Goal: Information Seeking & Learning: Learn about a topic

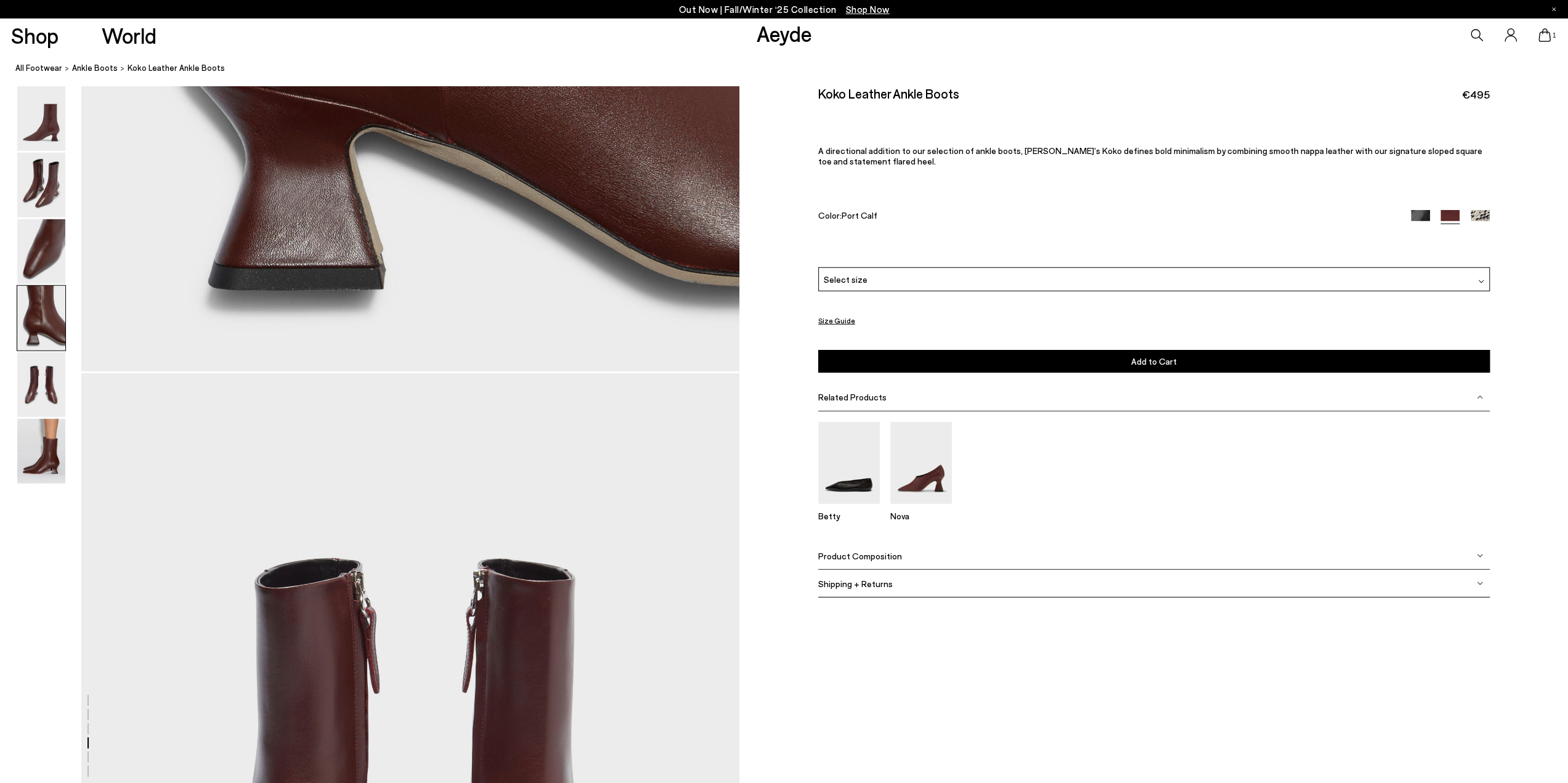
click at [60, 449] on img at bounding box center [41, 452] width 48 height 65
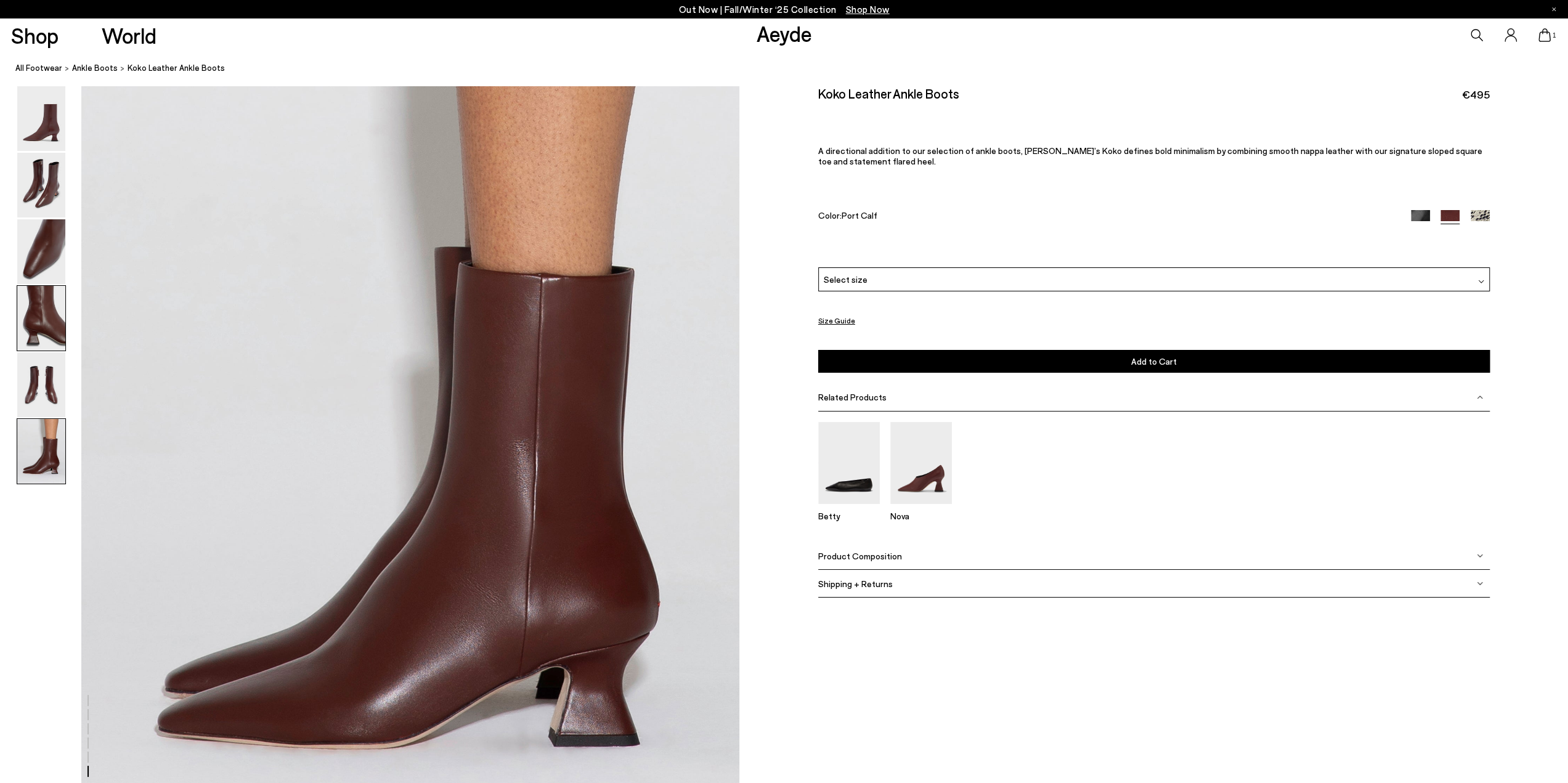
click at [48, 298] on img at bounding box center [41, 318] width 48 height 65
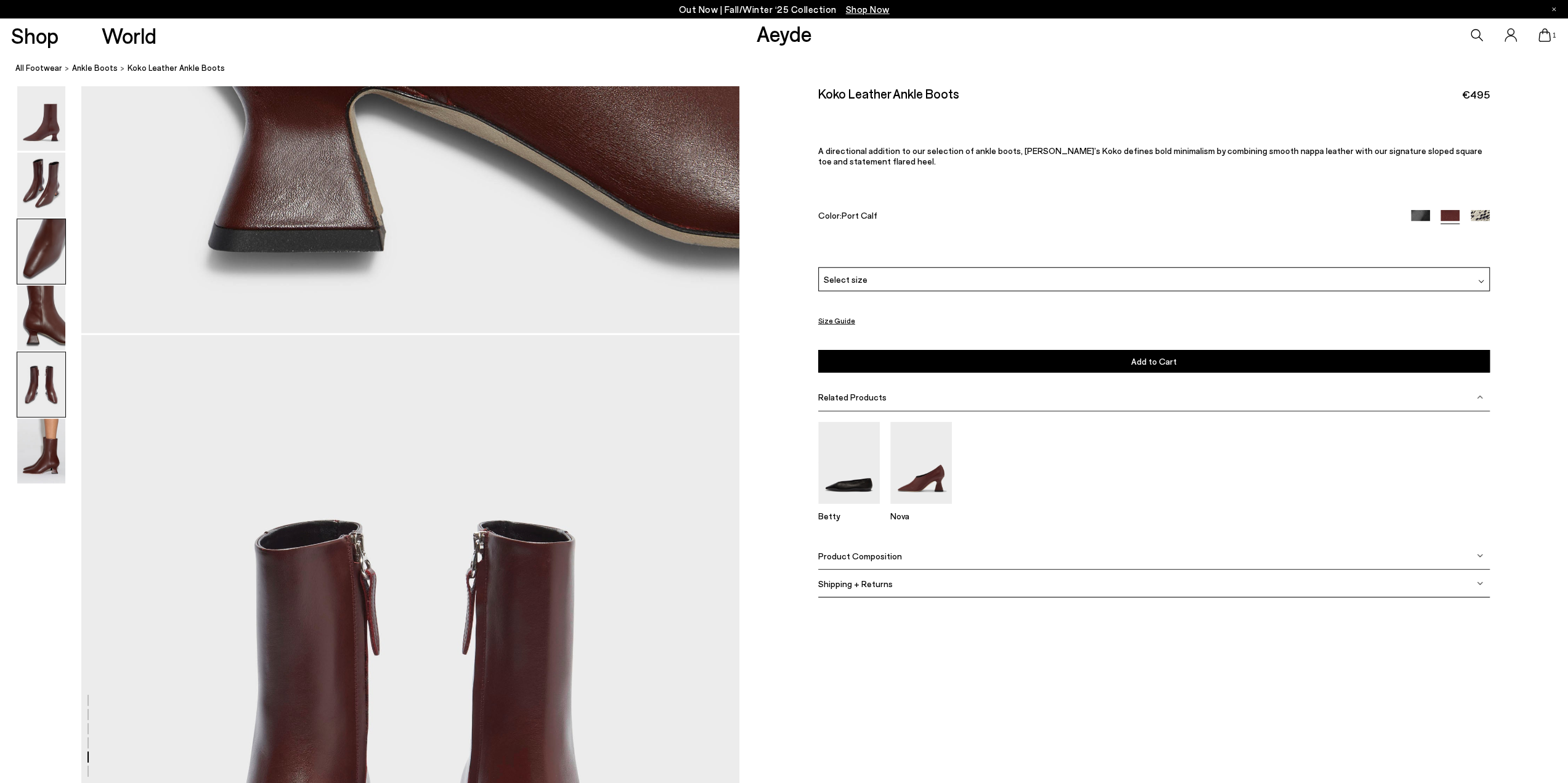
click at [46, 259] on img at bounding box center [41, 252] width 48 height 65
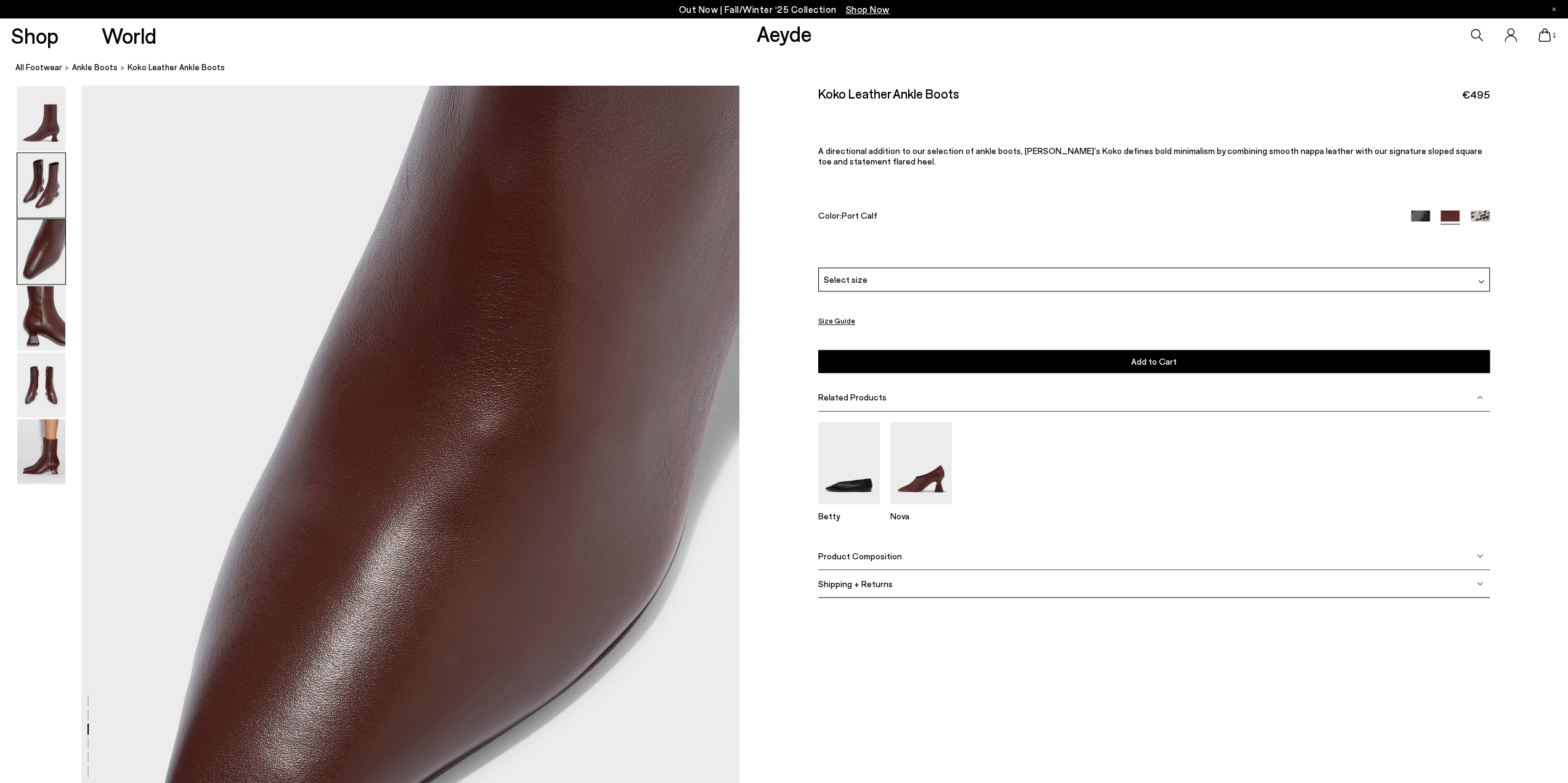
click at [38, 184] on img at bounding box center [41, 185] width 48 height 65
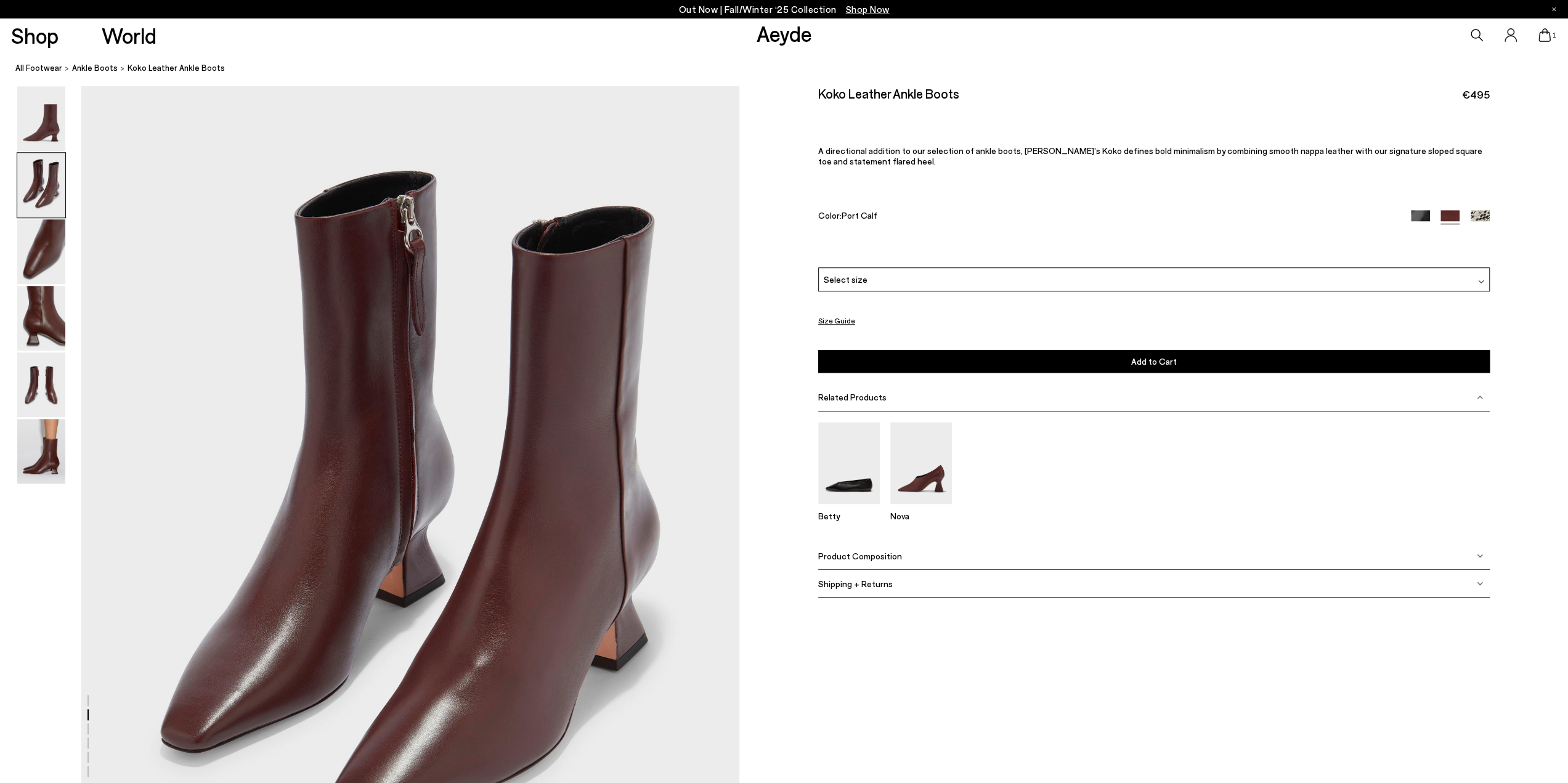
scroll to position [829, 0]
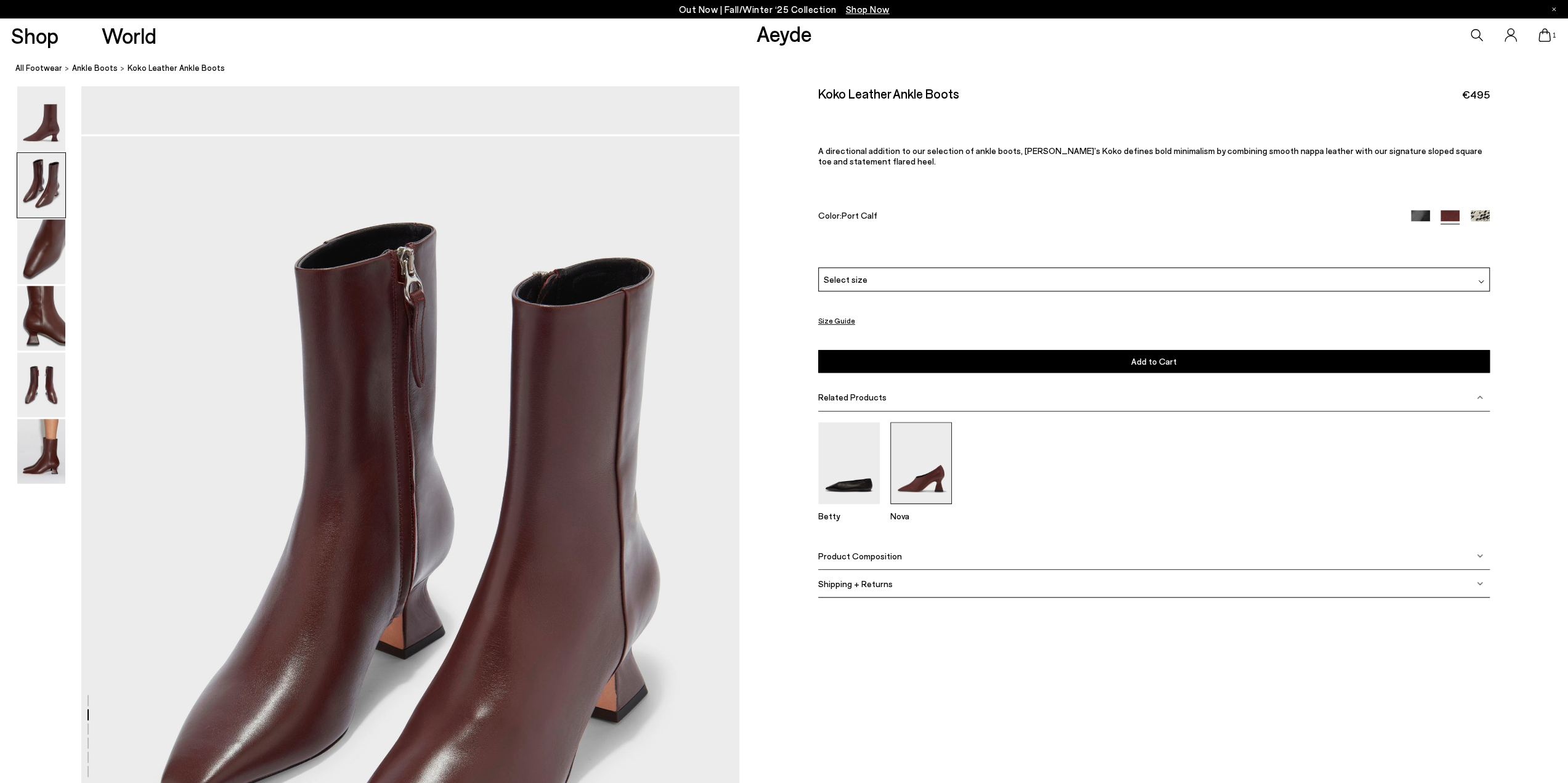
drag, startPoint x: 936, startPoint y: 477, endPoint x: 898, endPoint y: 487, distance: 39.3
click at [936, 478] on img at bounding box center [921, 463] width 62 height 82
click at [849, 489] on img at bounding box center [849, 463] width 62 height 82
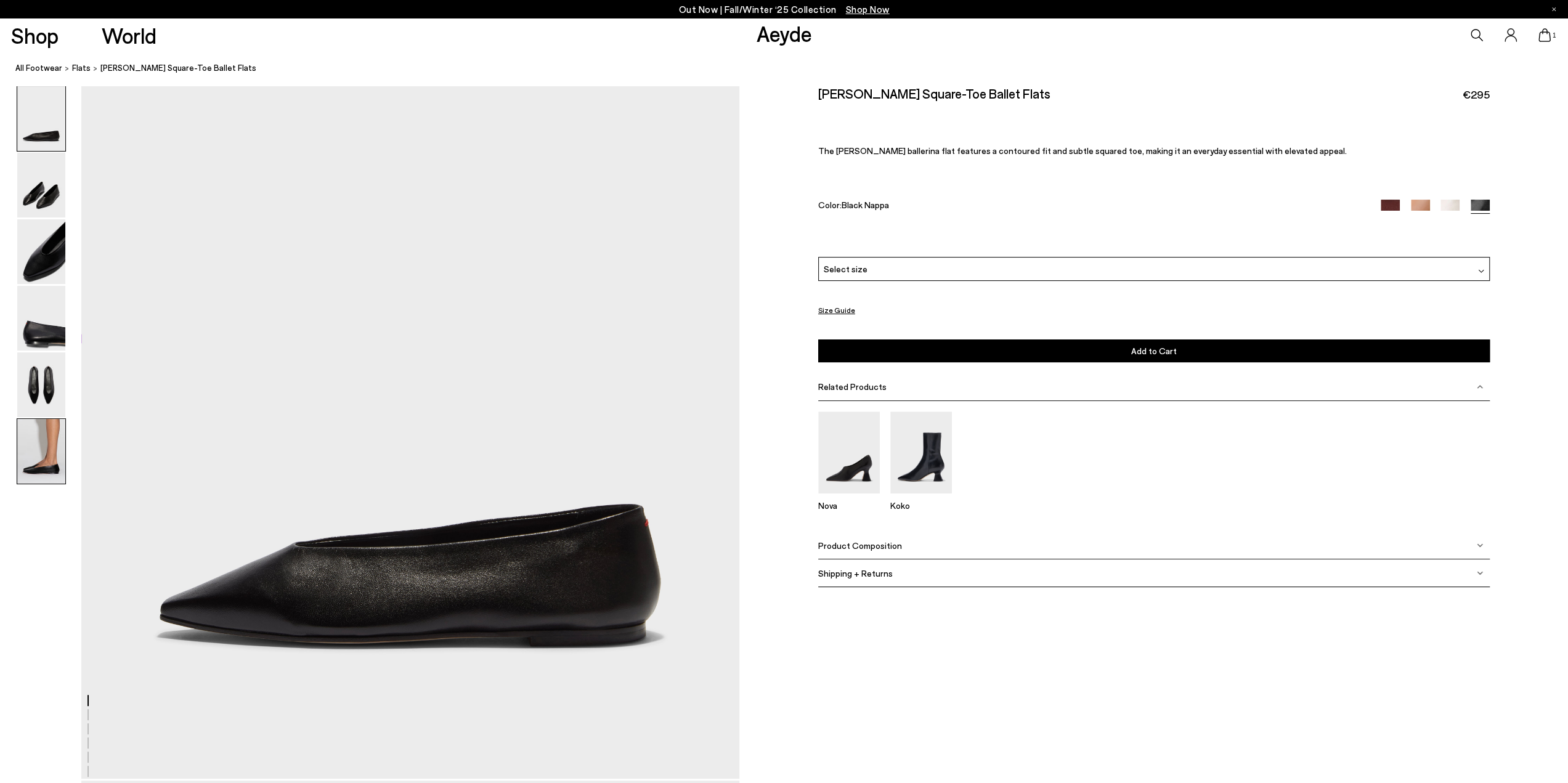
click at [44, 459] on img at bounding box center [41, 452] width 48 height 65
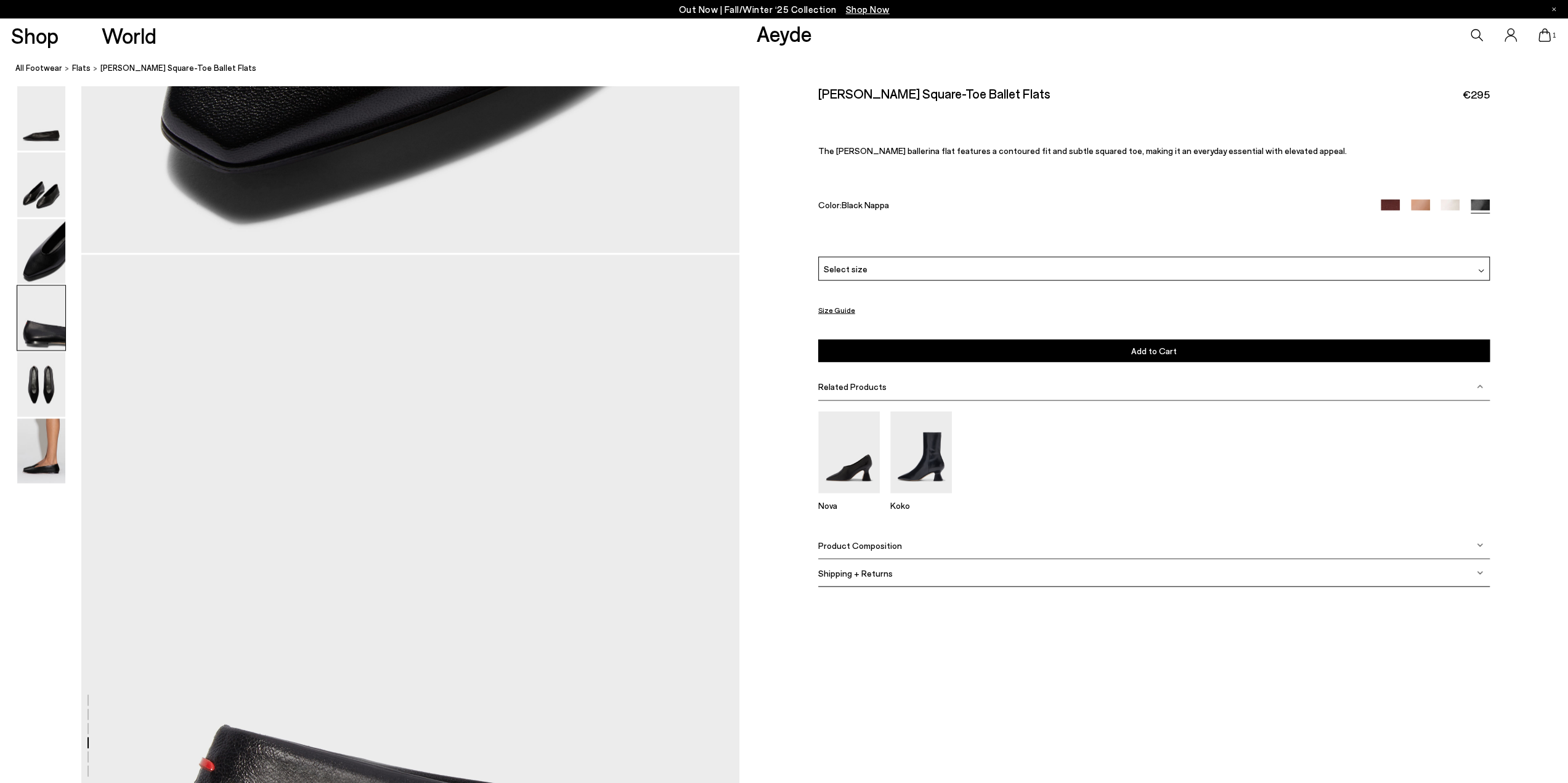
scroll to position [2450, 0]
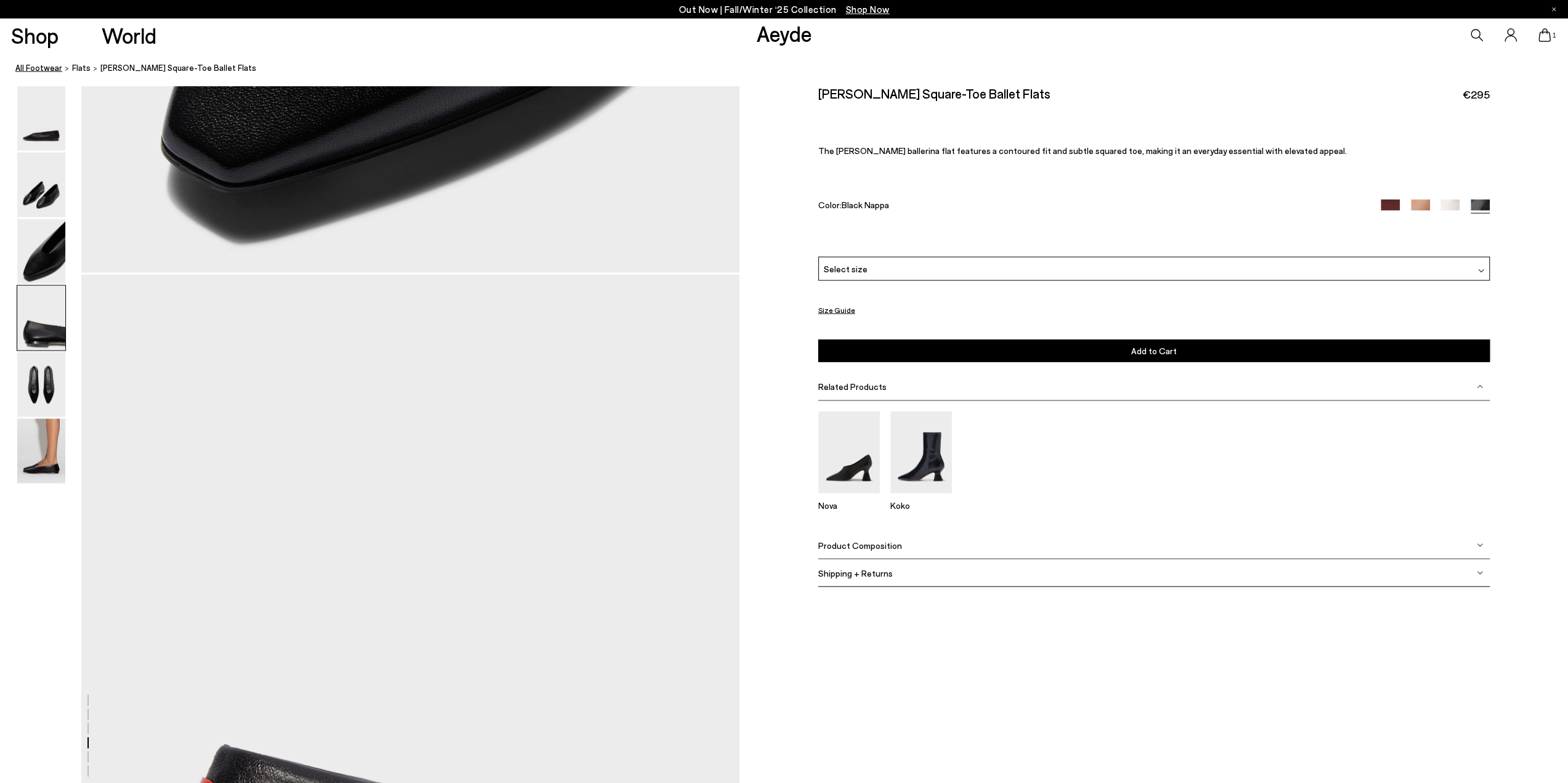
click at [46, 67] on link "All Footwear" at bounding box center [38, 68] width 47 height 13
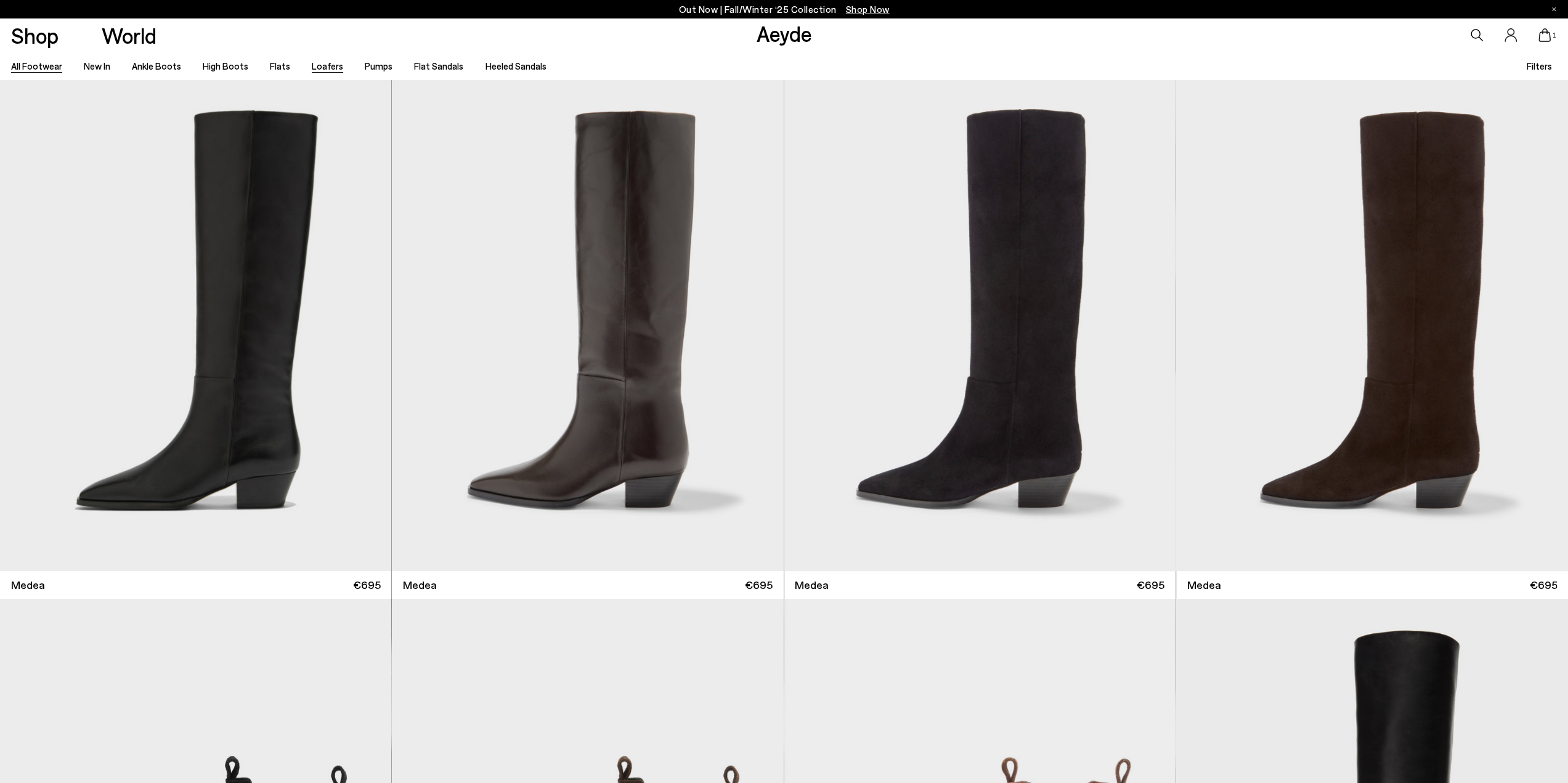
click at [312, 66] on link "Loafers" at bounding box center [327, 66] width 31 height 11
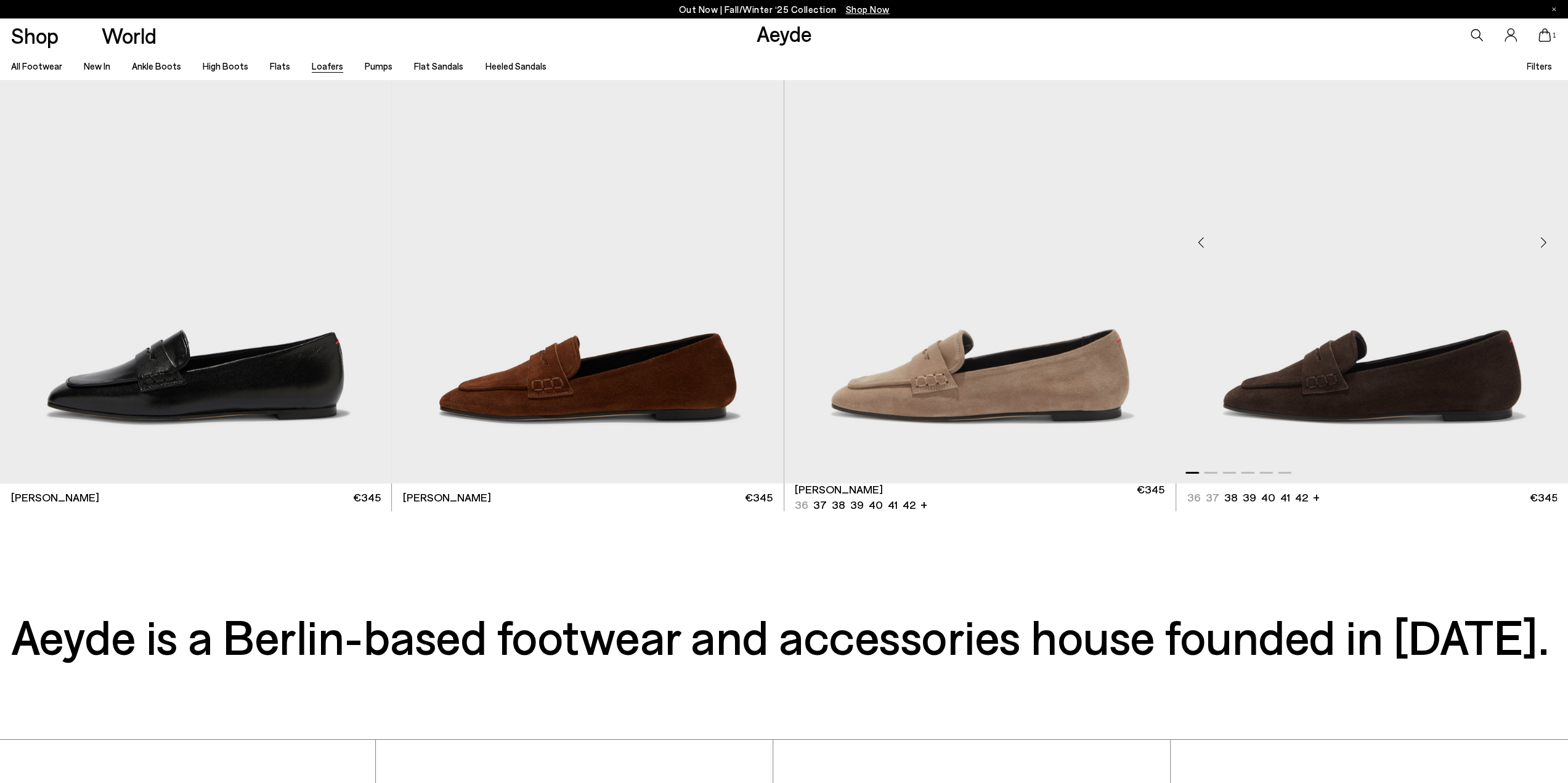
scroll to position [3700, 0]
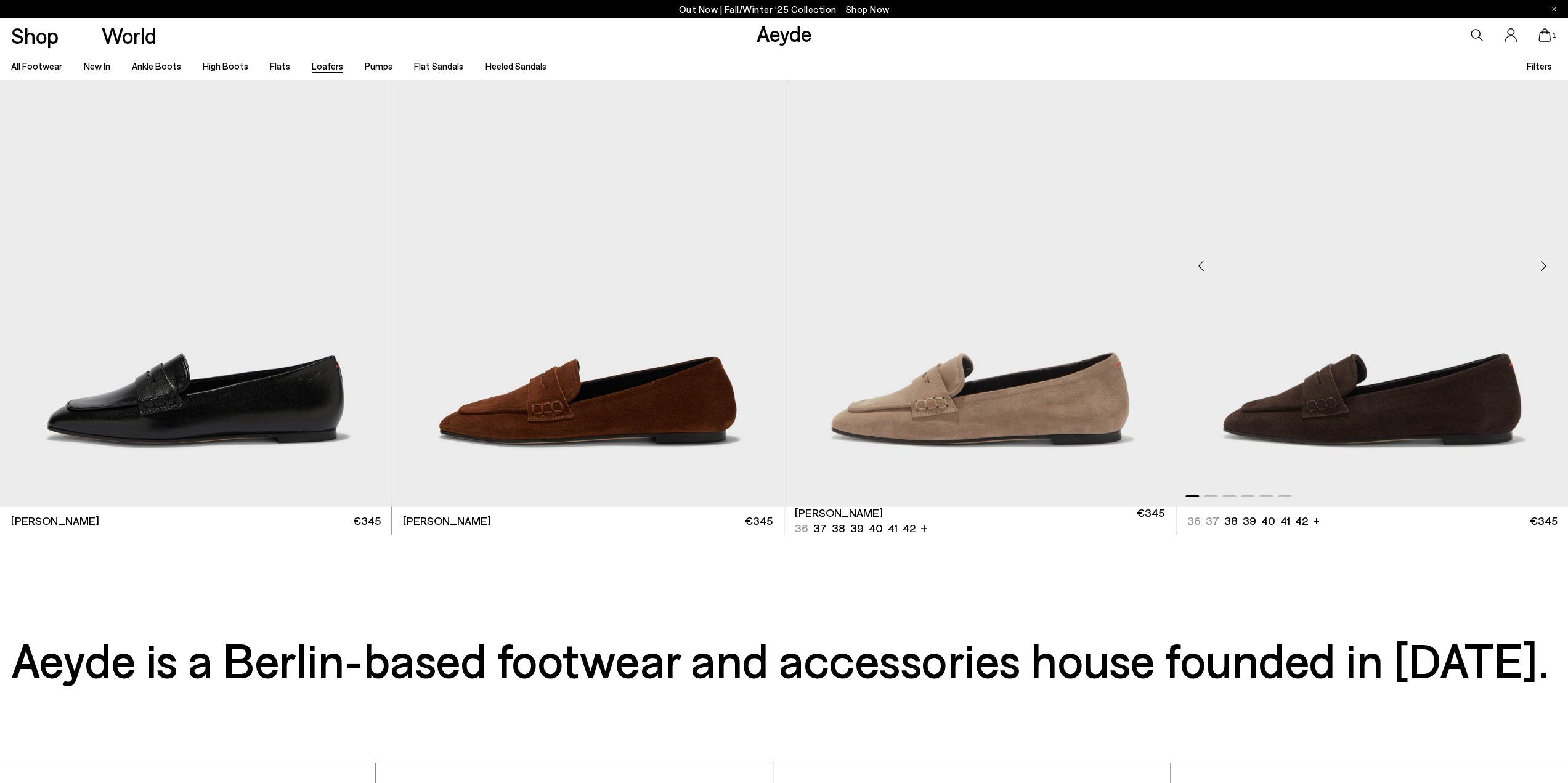
click at [1360, 343] on img "1 / 6" at bounding box center [1372, 261] width 392 height 492
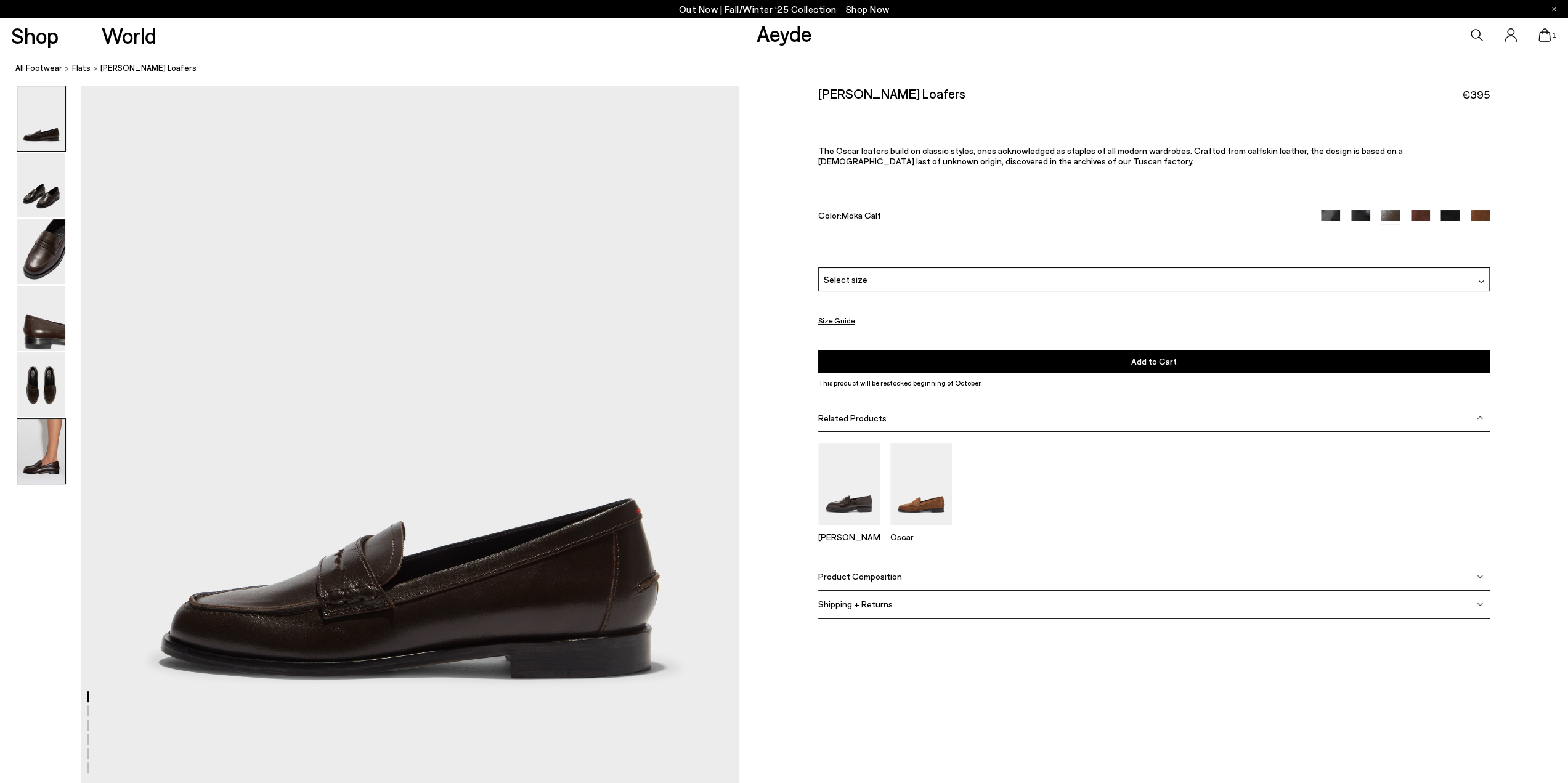
click at [55, 450] on img at bounding box center [41, 452] width 48 height 65
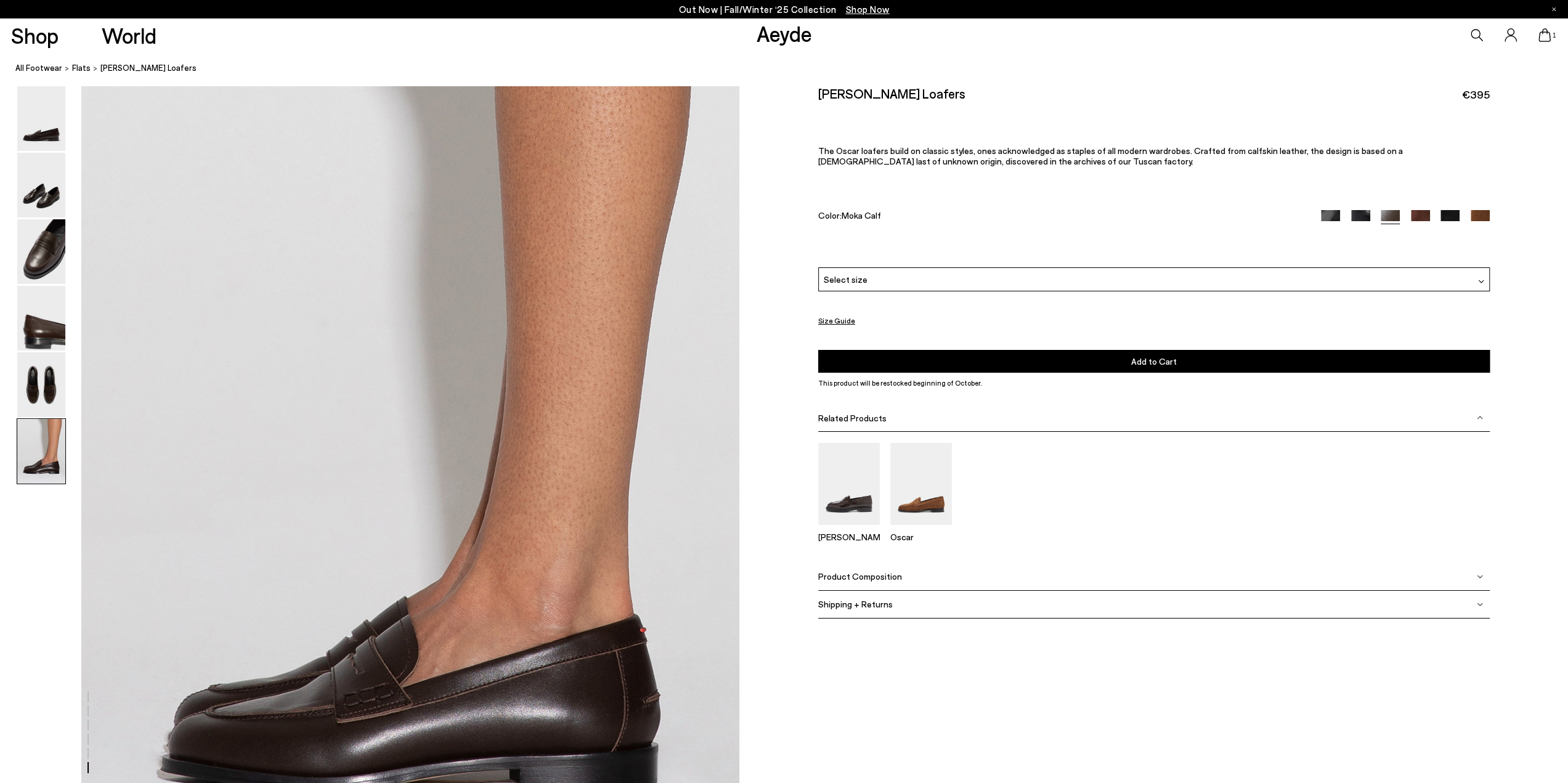
scroll to position [4303, 0]
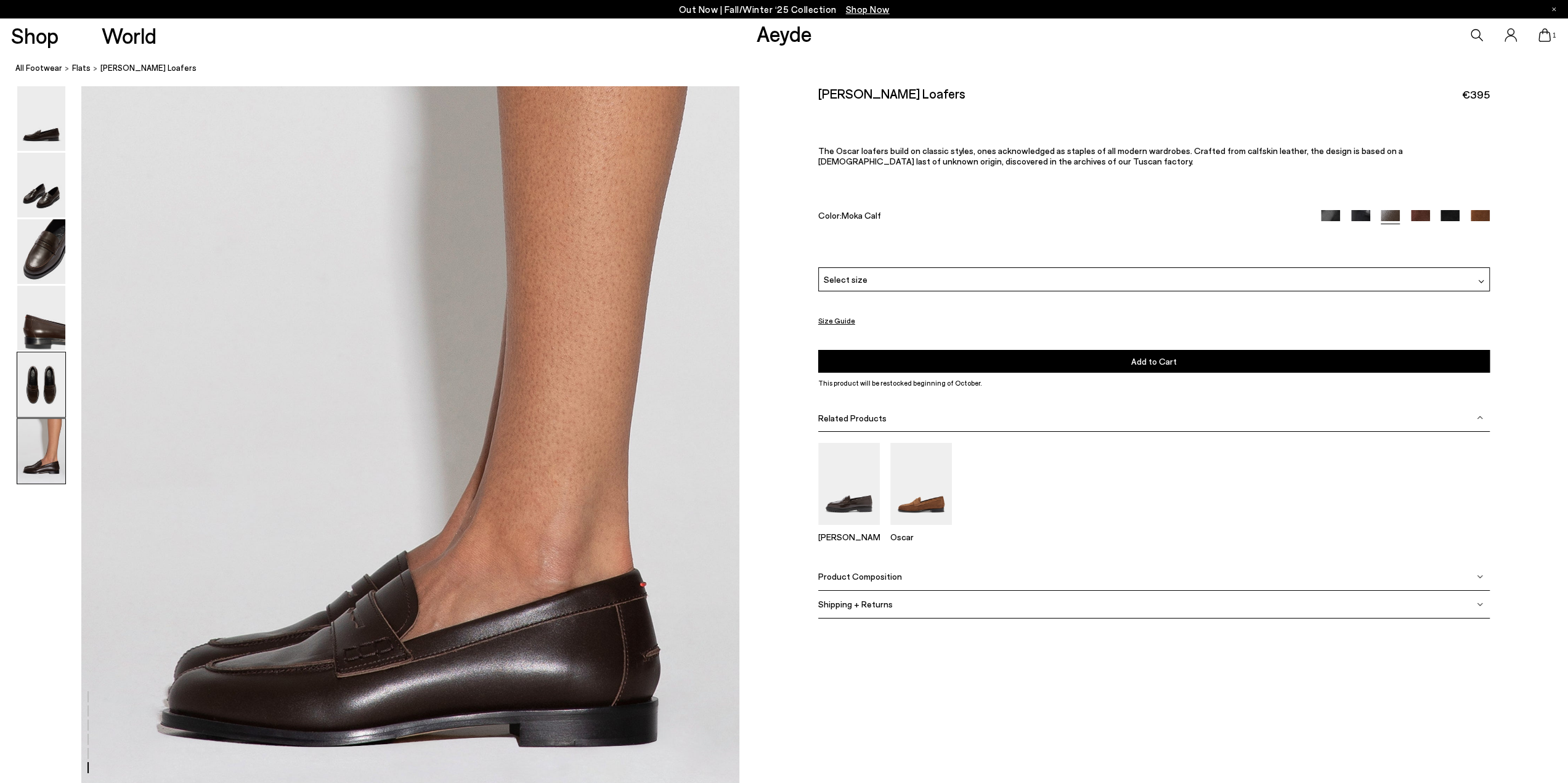
click at [36, 367] on img at bounding box center [41, 385] width 48 height 65
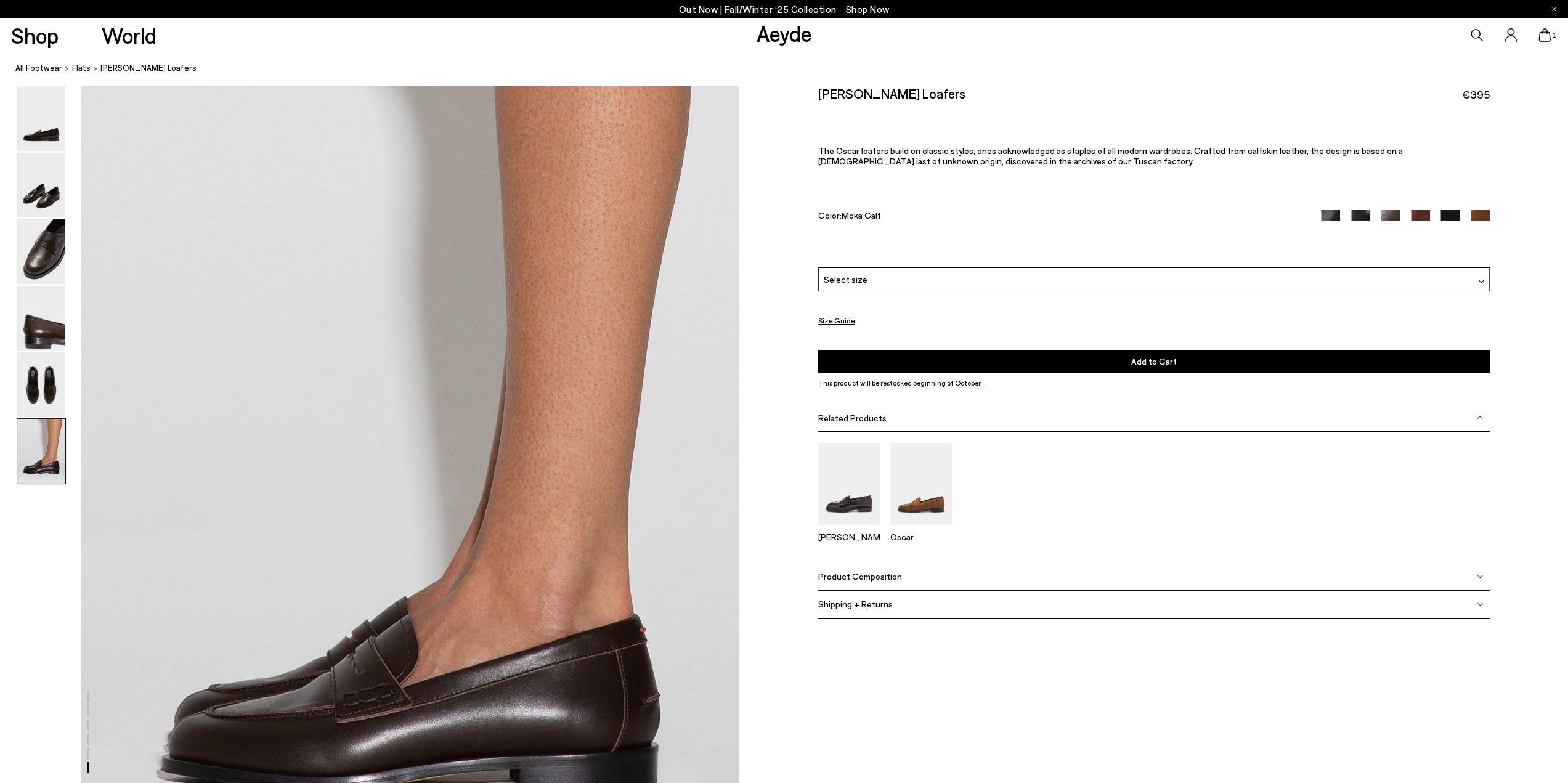
scroll to position [4387, 0]
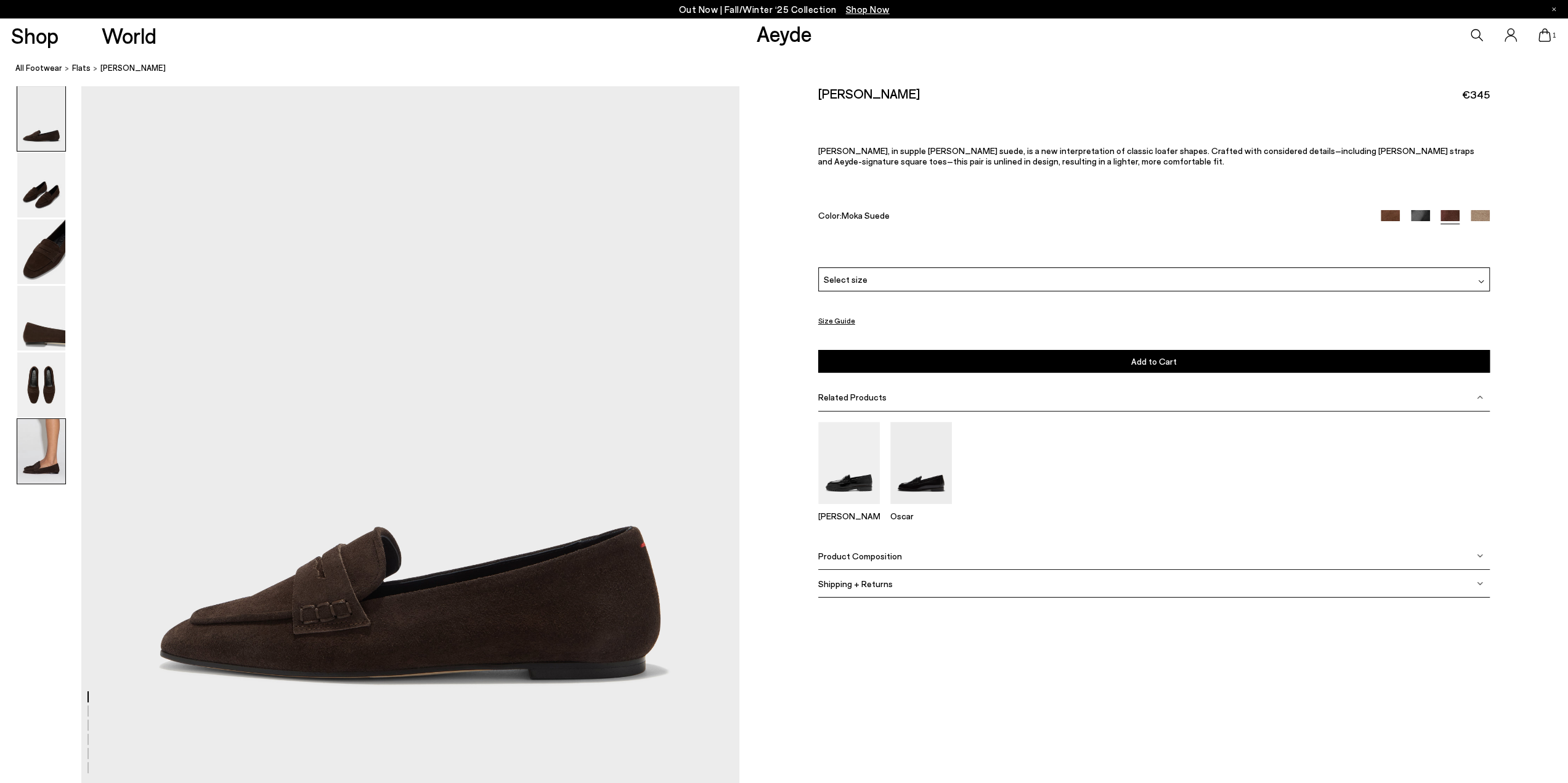
click at [54, 454] on img at bounding box center [41, 452] width 48 height 65
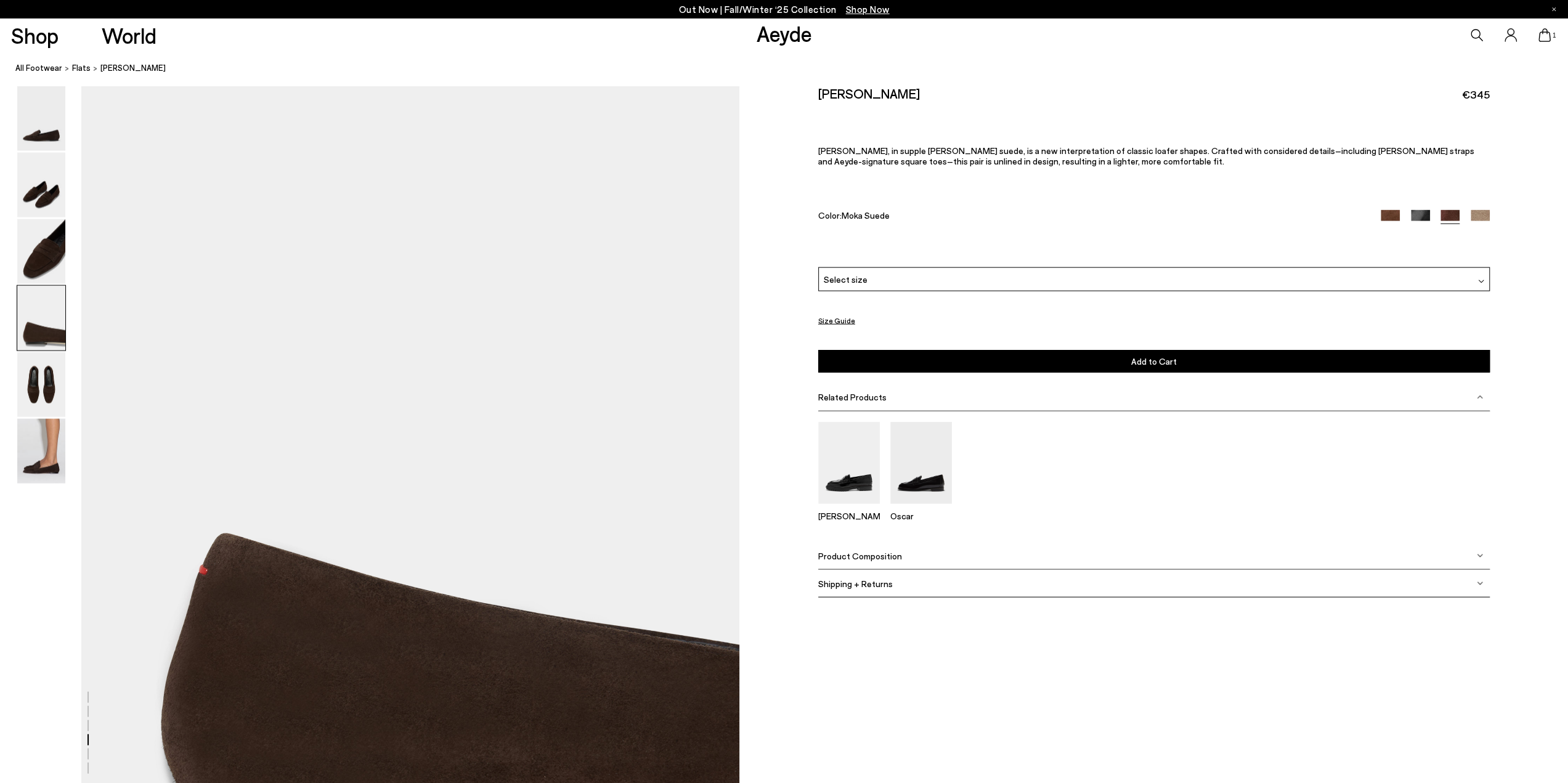
scroll to position [2393, 0]
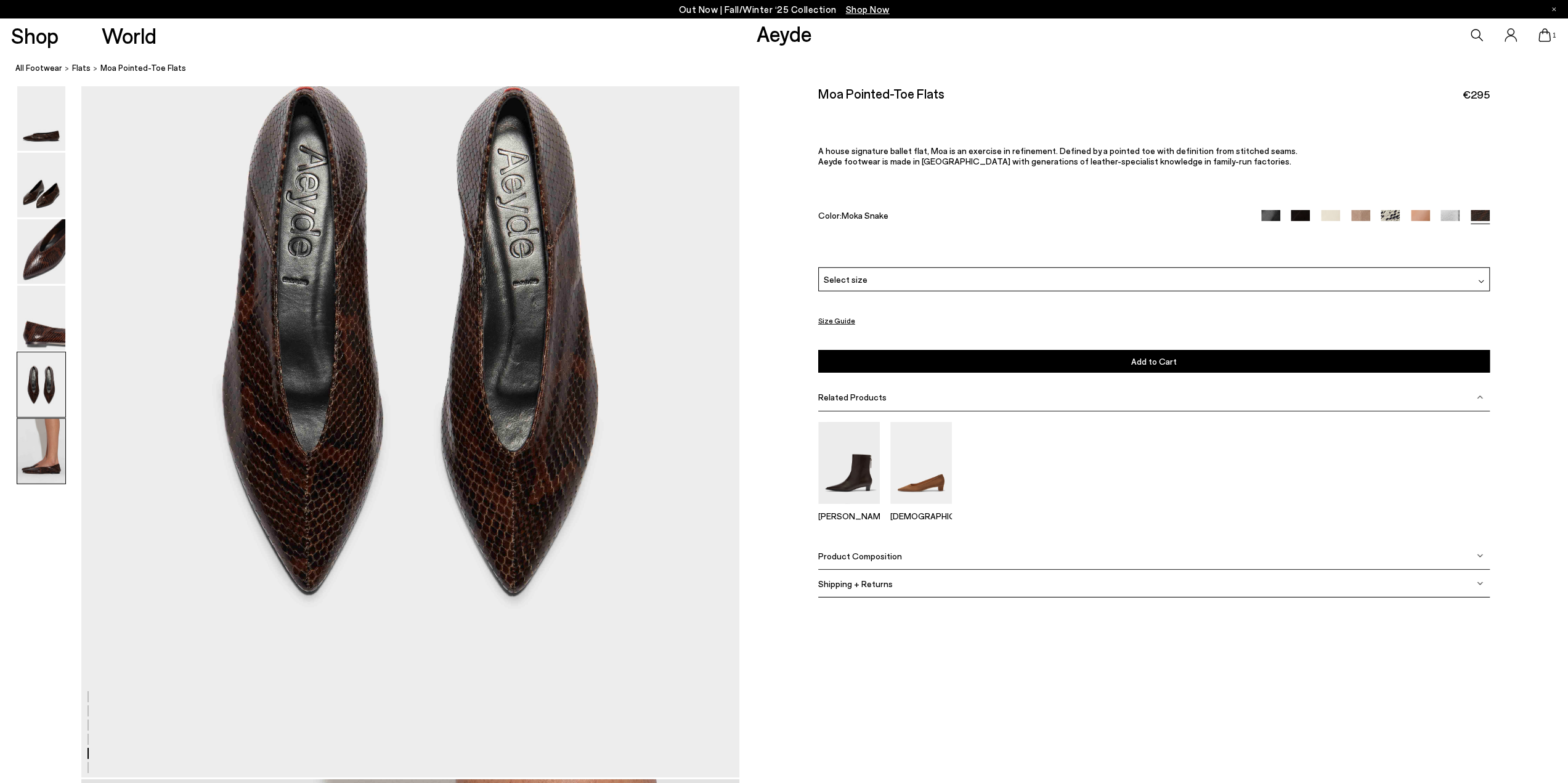
click at [42, 460] on img at bounding box center [41, 452] width 48 height 65
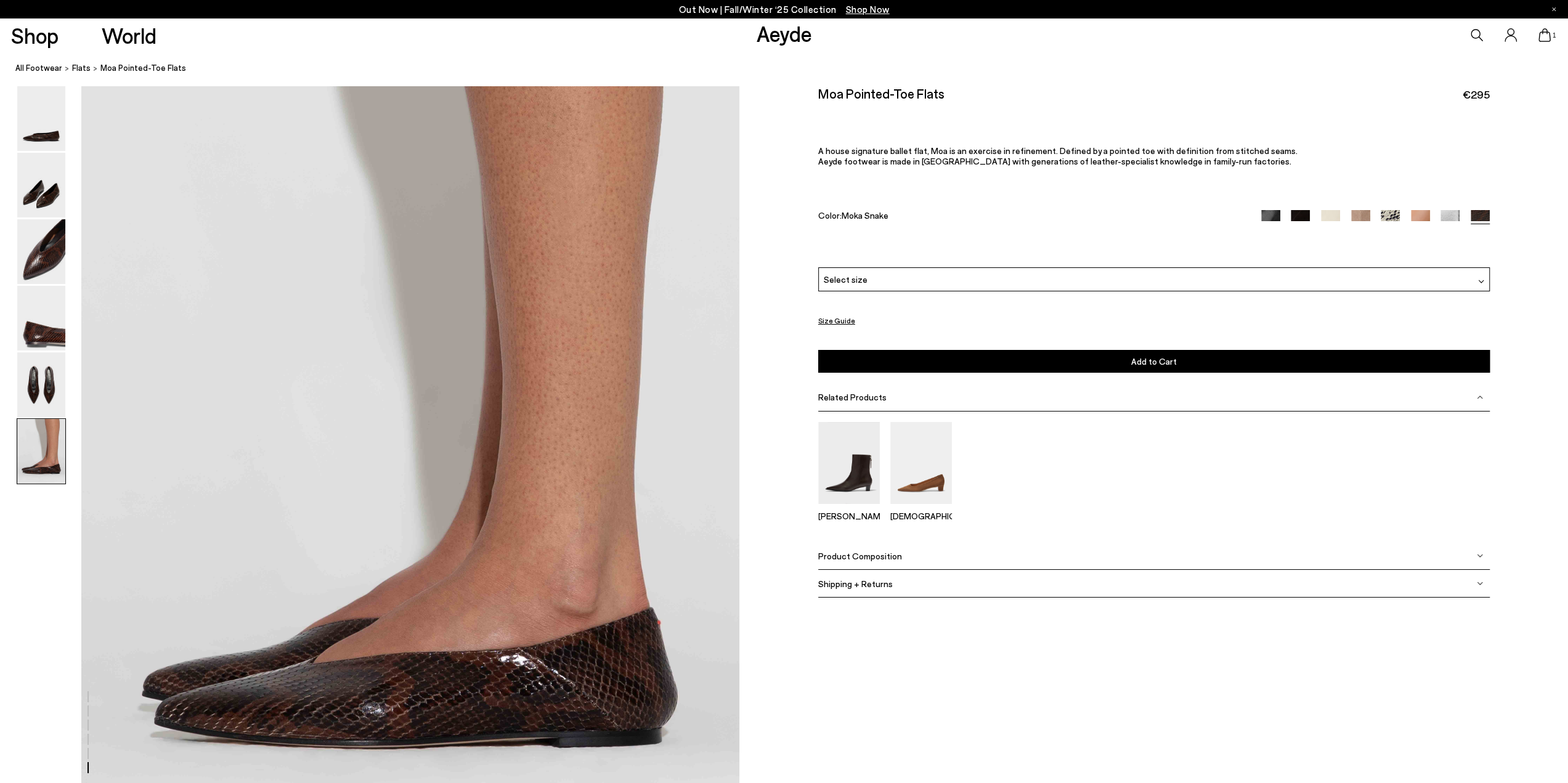
scroll to position [4303, 0]
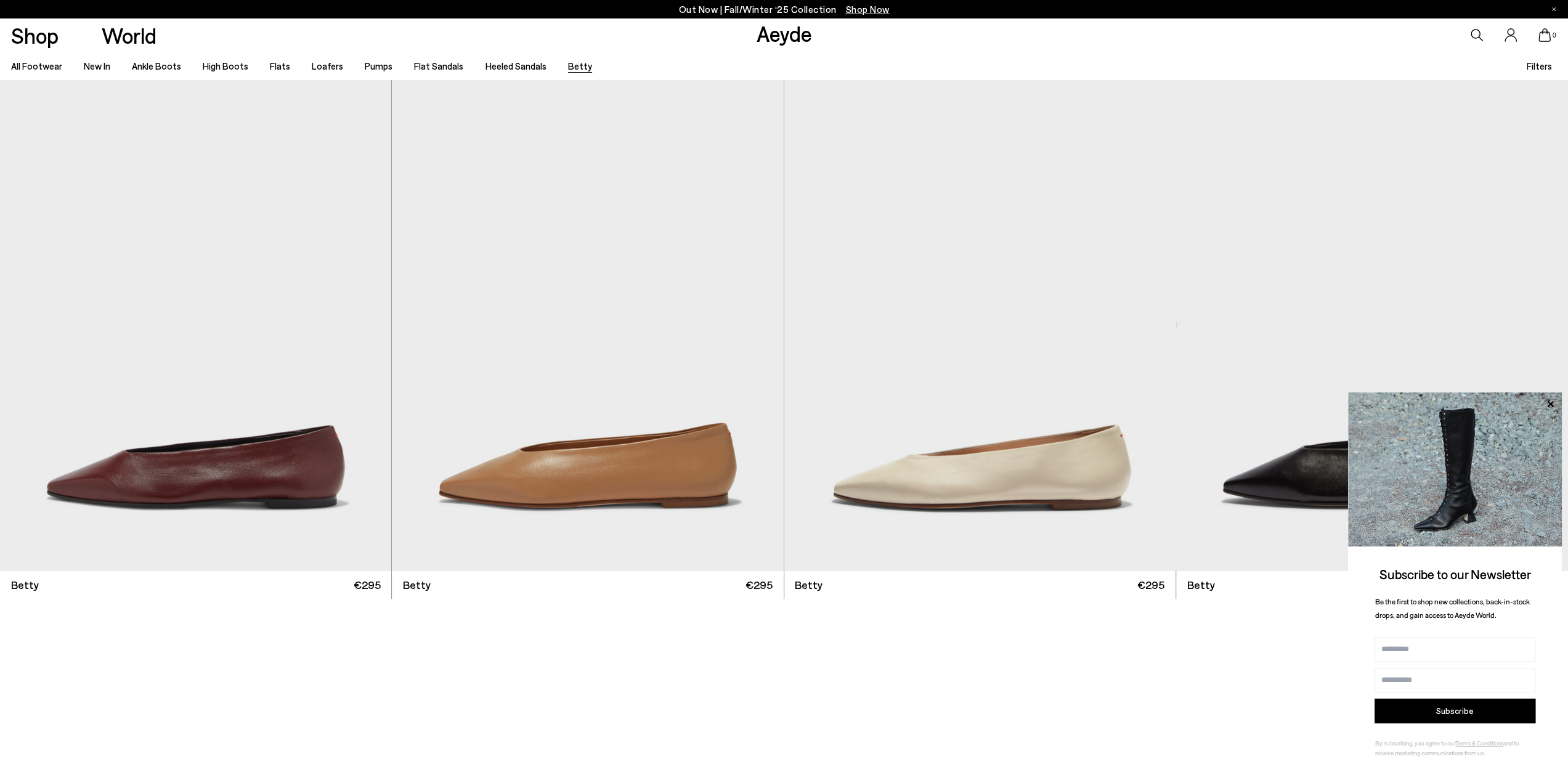
click at [1259, 701] on div "Out Now | Fall/Winter ‘25 Collection Shop Now Shop World Aeyde 0" at bounding box center [784, 431] width 1568 height 703
